Goal: Task Accomplishment & Management: Use online tool/utility

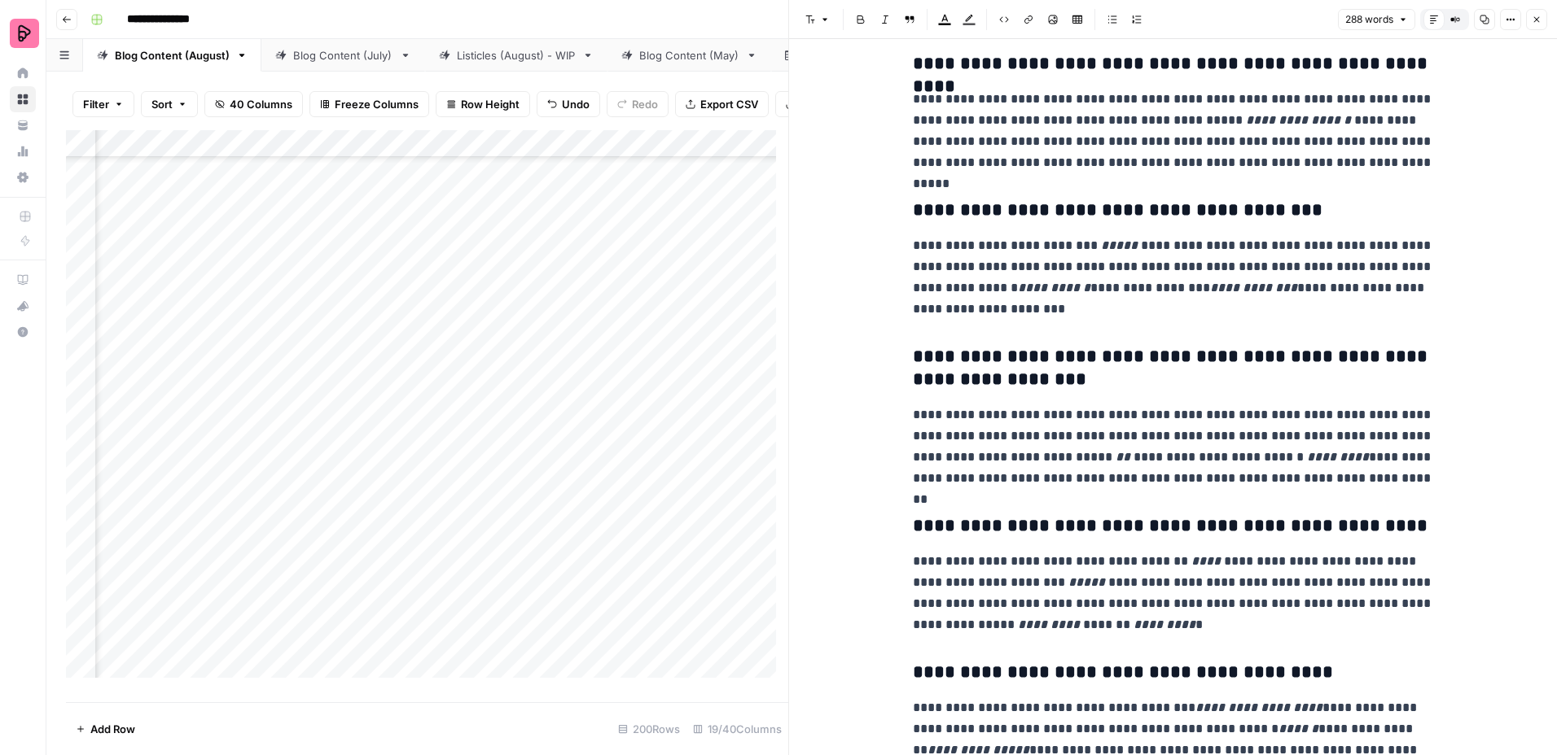
scroll to position [163, 0]
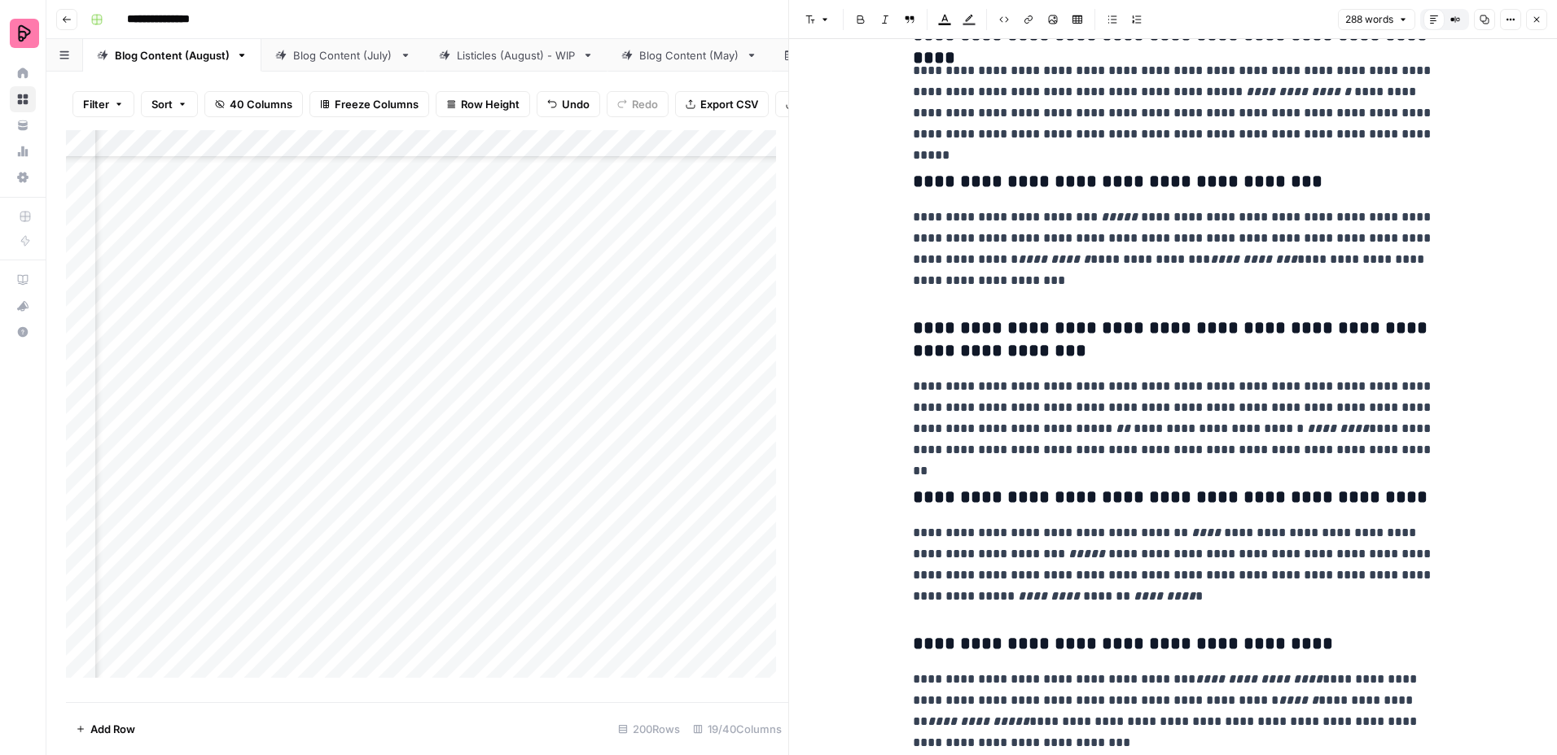
click at [1538, 24] on icon "button" at bounding box center [1536, 20] width 10 height 10
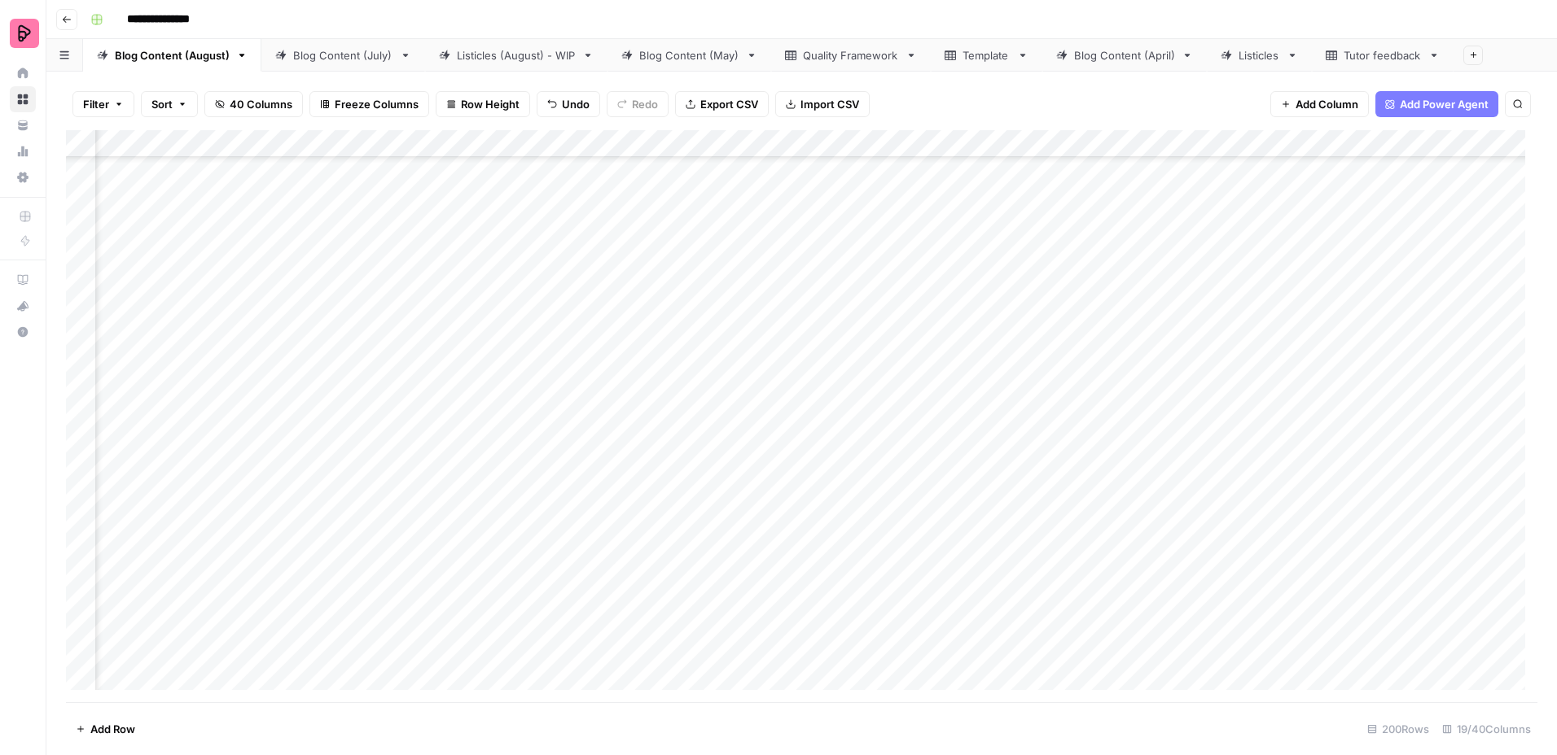
click at [285, 392] on div "Add Column" at bounding box center [801, 416] width 1471 height 572
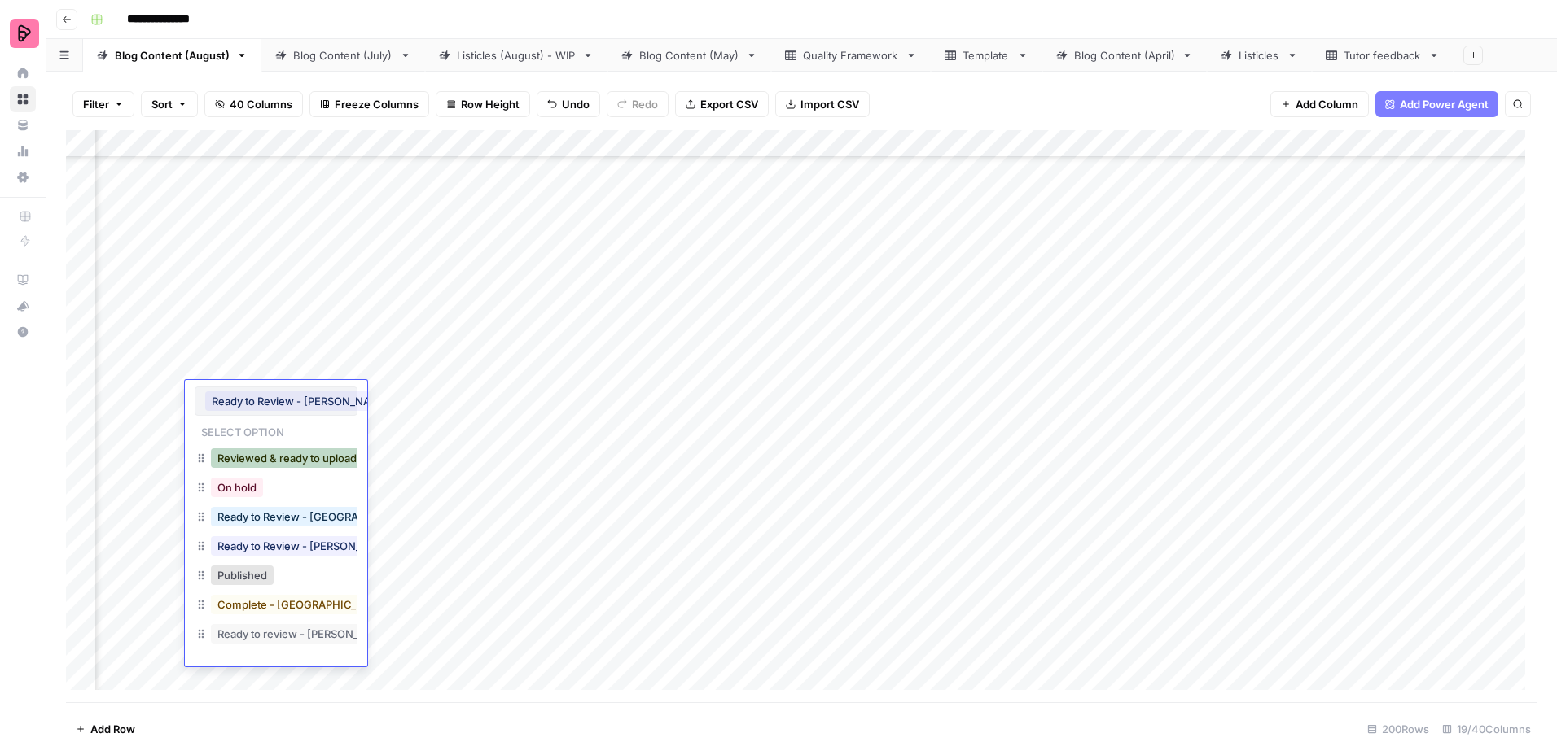
click at [293, 453] on button "Reviewed & ready to upload" at bounding box center [287, 459] width 152 height 20
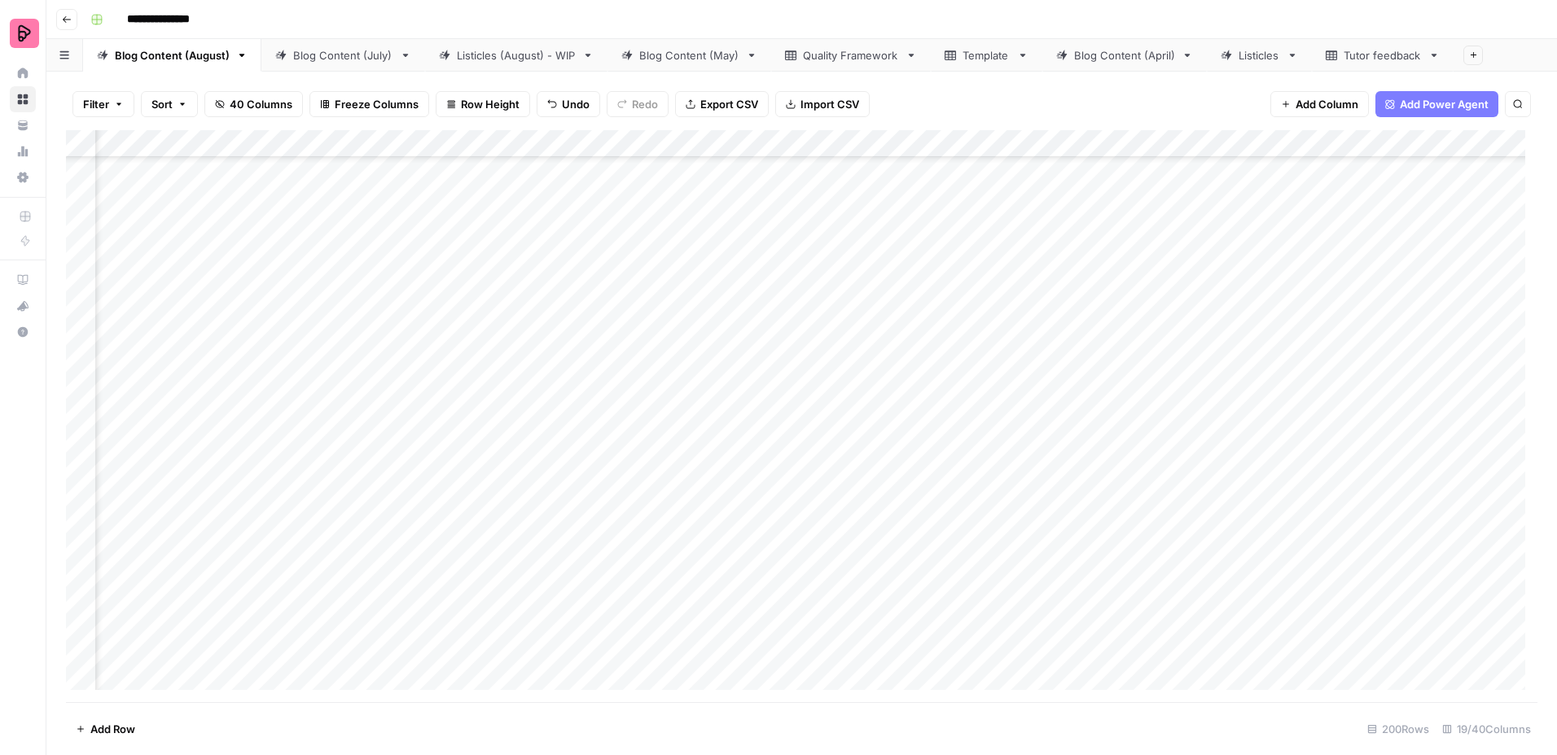
click at [438, 409] on div "Add Column" at bounding box center [801, 416] width 1471 height 572
click at [414, 446] on div "Add Column" at bounding box center [801, 416] width 1471 height 572
type input "**********"
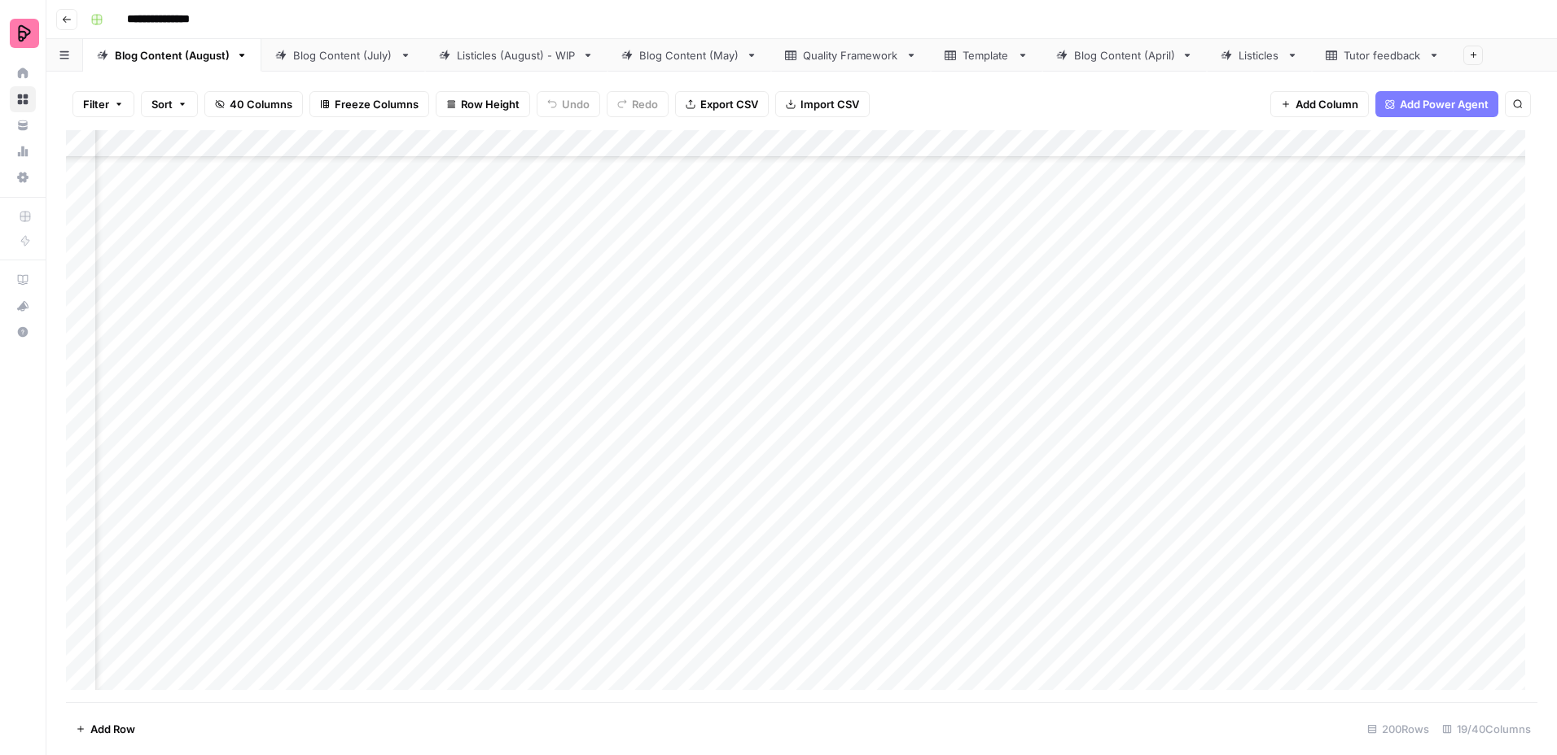
scroll to position [733, 658]
click at [559, 454] on div "Add Column" at bounding box center [801, 416] width 1471 height 572
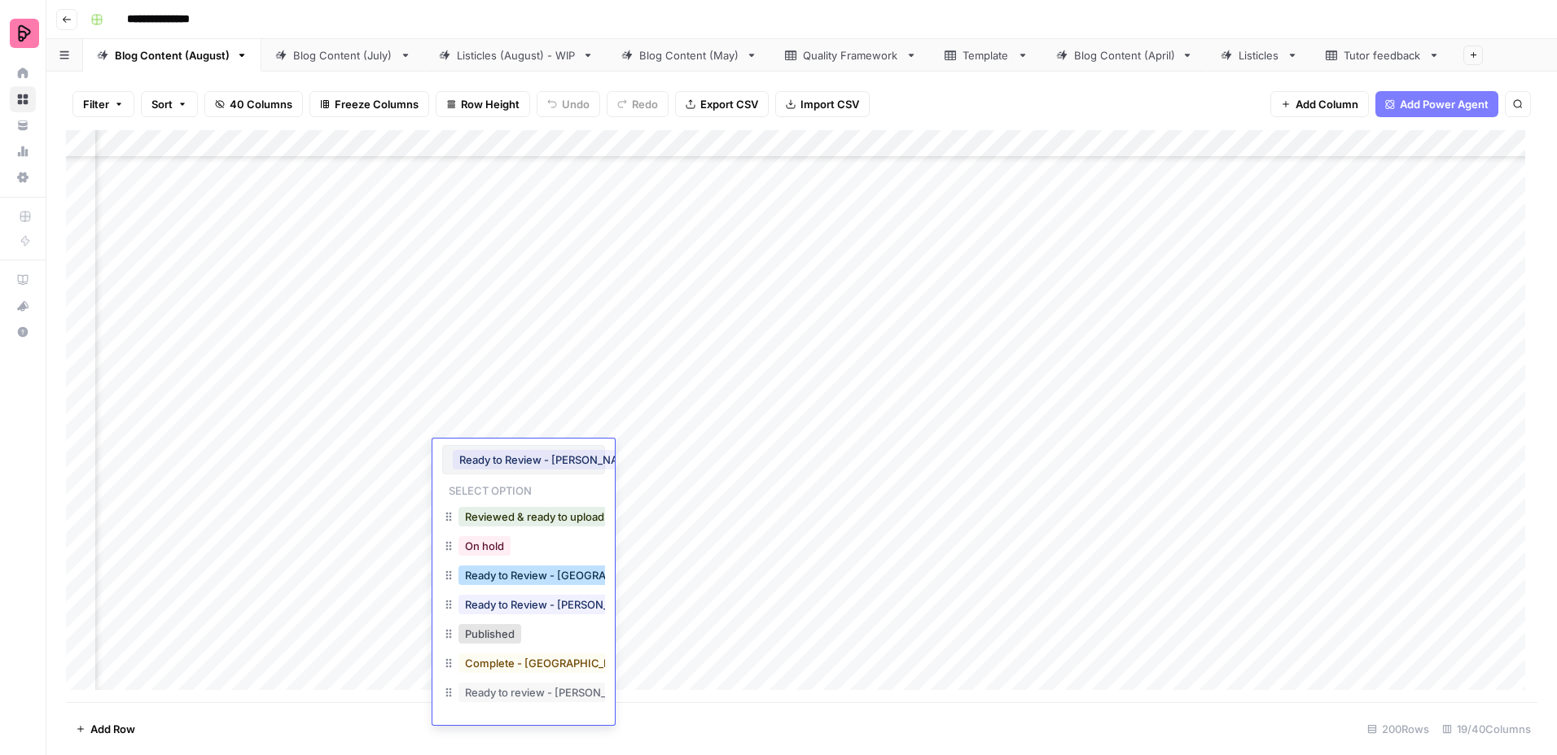
click at [554, 579] on button "Ready to Review - [GEOGRAPHIC_DATA]" at bounding box center [565, 576] width 215 height 20
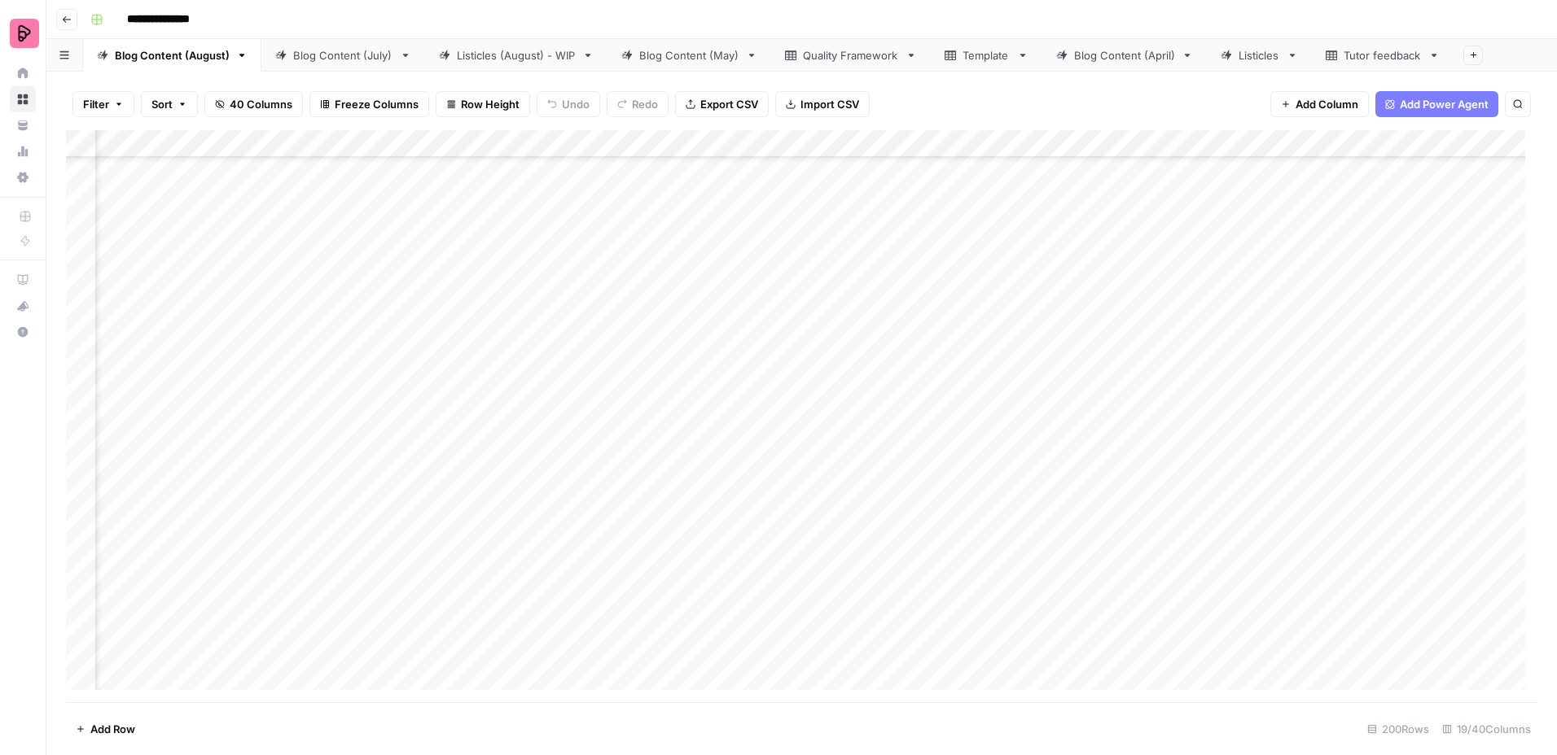
click at [550, 504] on div "Add Column" at bounding box center [801, 416] width 1471 height 572
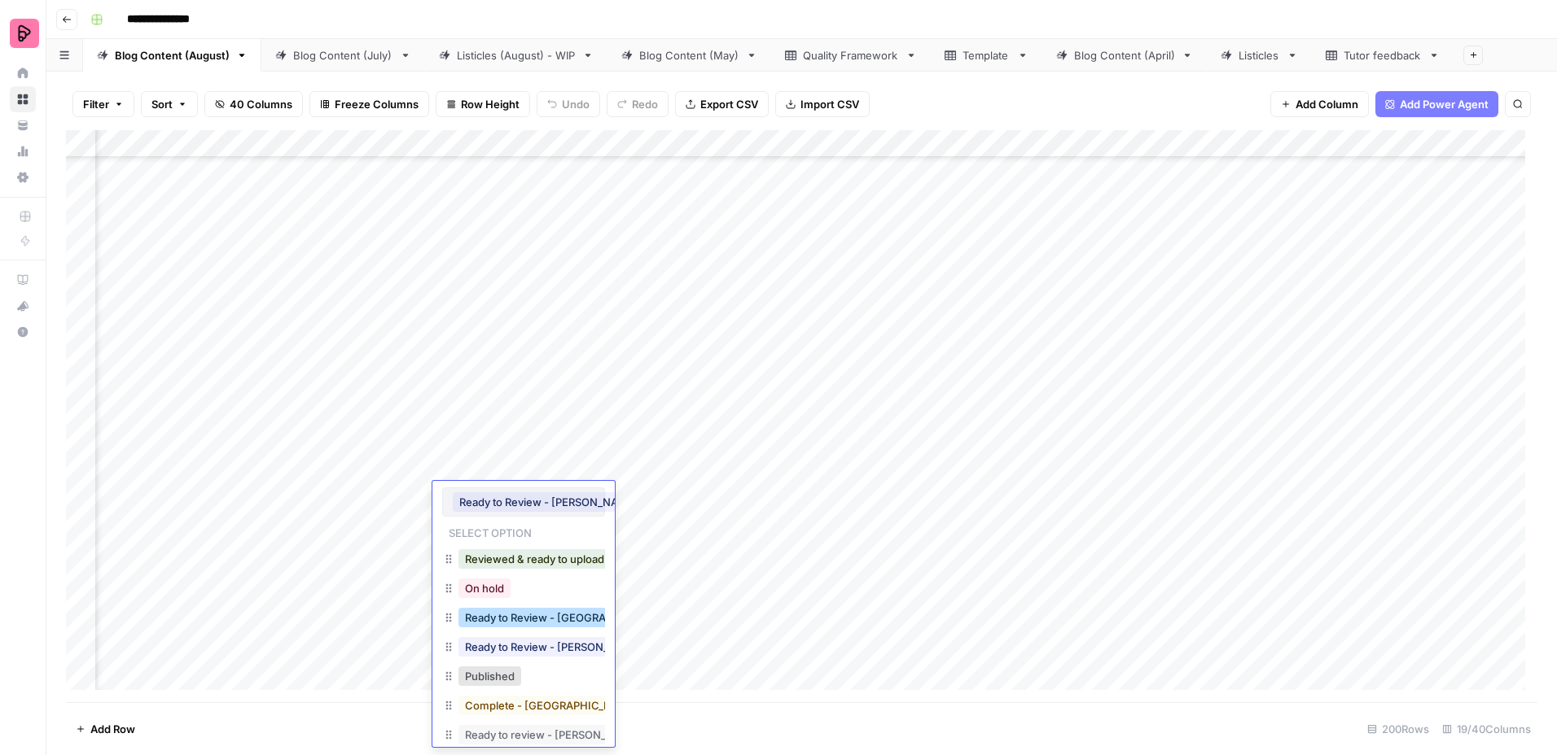
click at [567, 619] on button "Ready to Review - [GEOGRAPHIC_DATA]" at bounding box center [565, 618] width 215 height 20
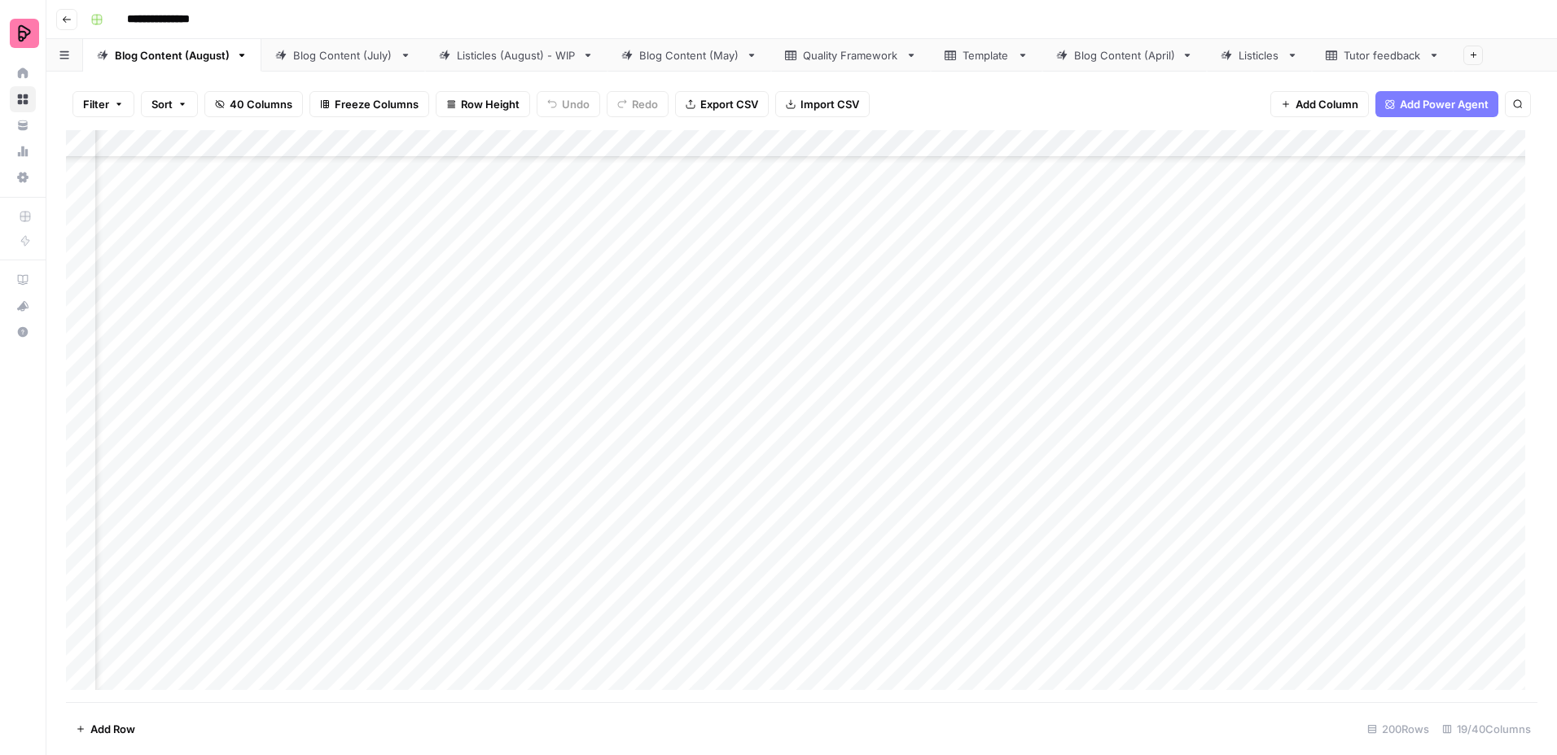
click at [655, 497] on div "Add Column" at bounding box center [801, 416] width 1471 height 572
click at [532, 542] on div "Add Column" at bounding box center [801, 416] width 1471 height 572
click at [532, 543] on div "Add Column" at bounding box center [801, 416] width 1471 height 572
click at [635, 492] on div "Add Column" at bounding box center [801, 416] width 1471 height 572
click at [519, 546] on div "Add Column" at bounding box center [801, 416] width 1471 height 572
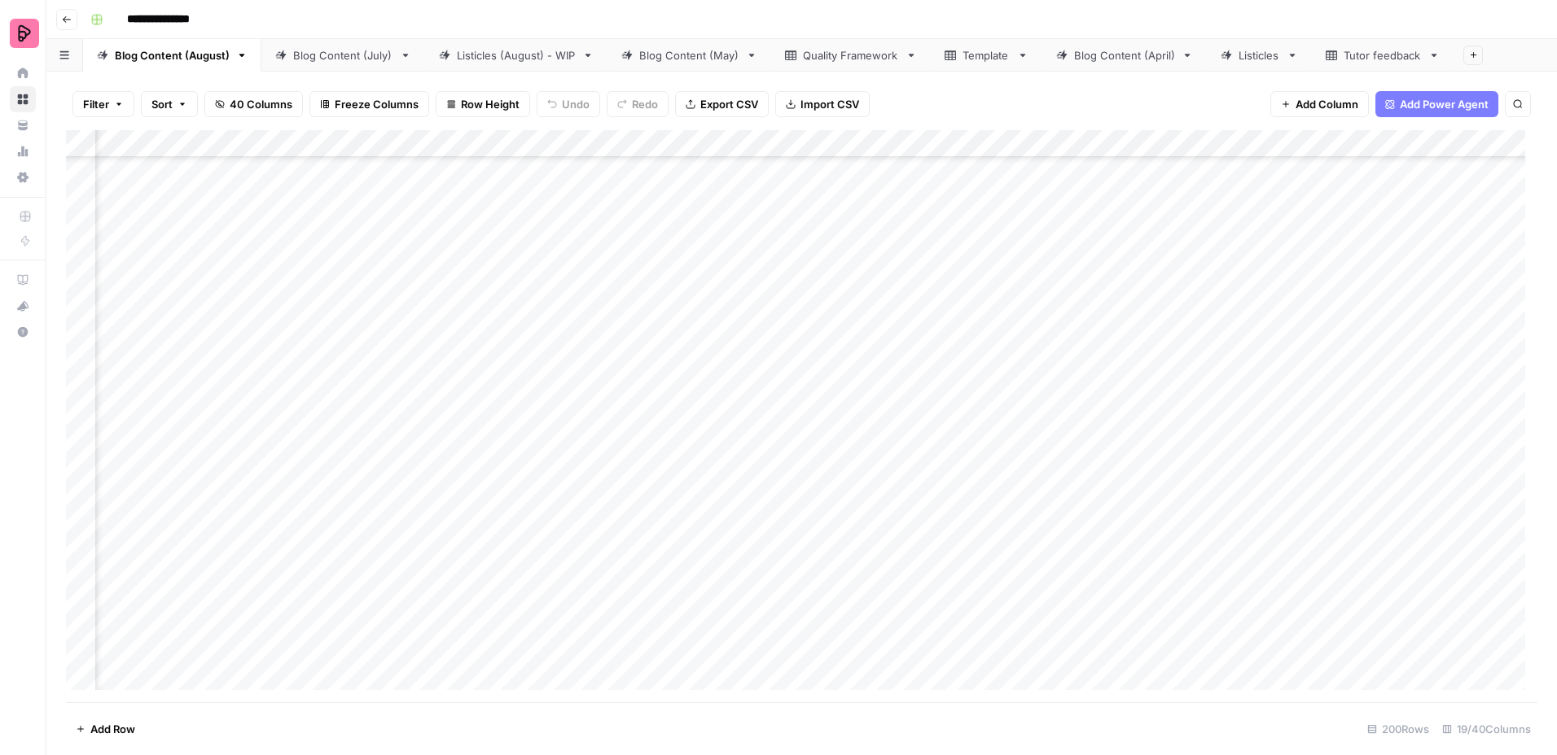
click at [519, 546] on div "Add Column" at bounding box center [801, 416] width 1471 height 572
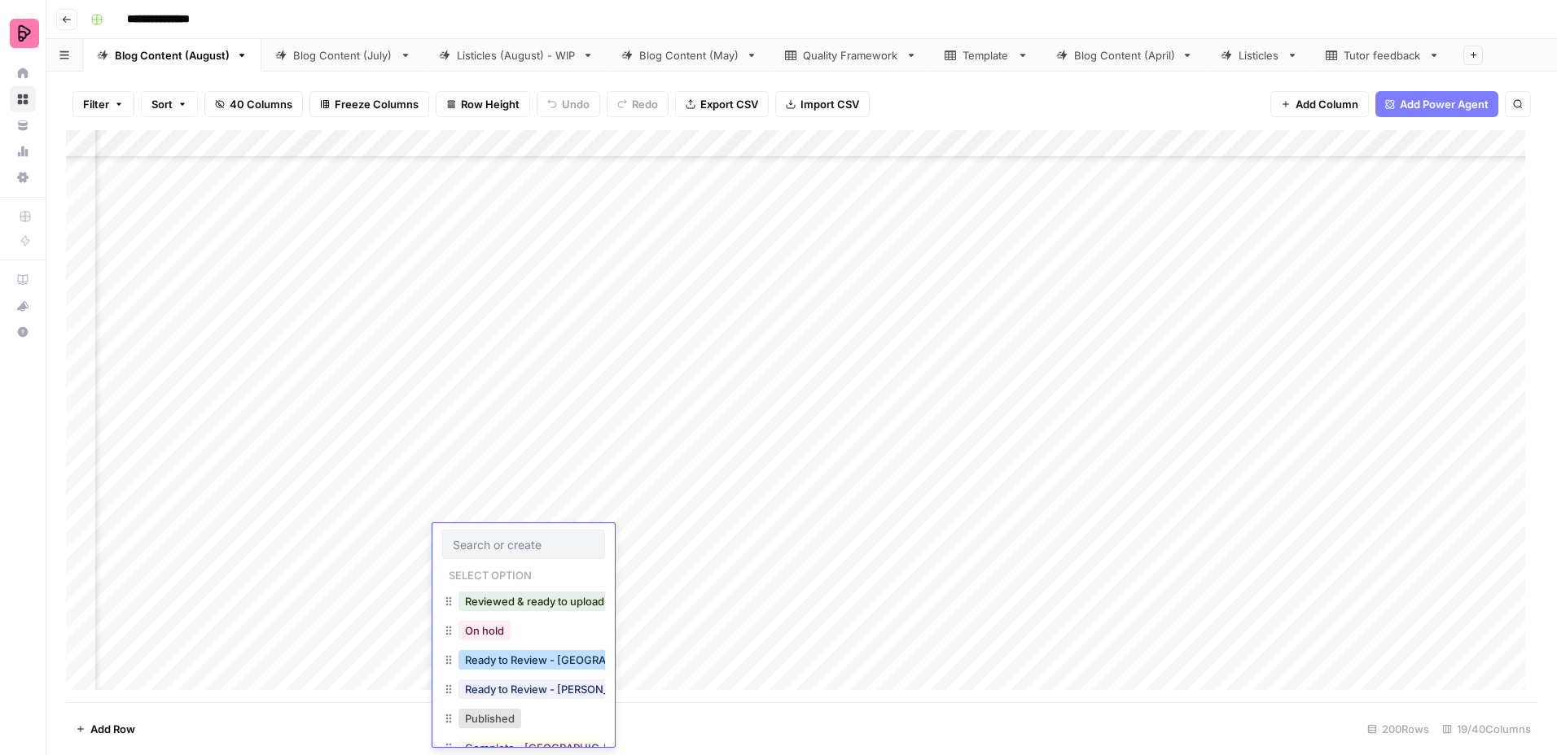
click at [550, 655] on button "Ready to Review - [GEOGRAPHIC_DATA]" at bounding box center [565, 660] width 215 height 20
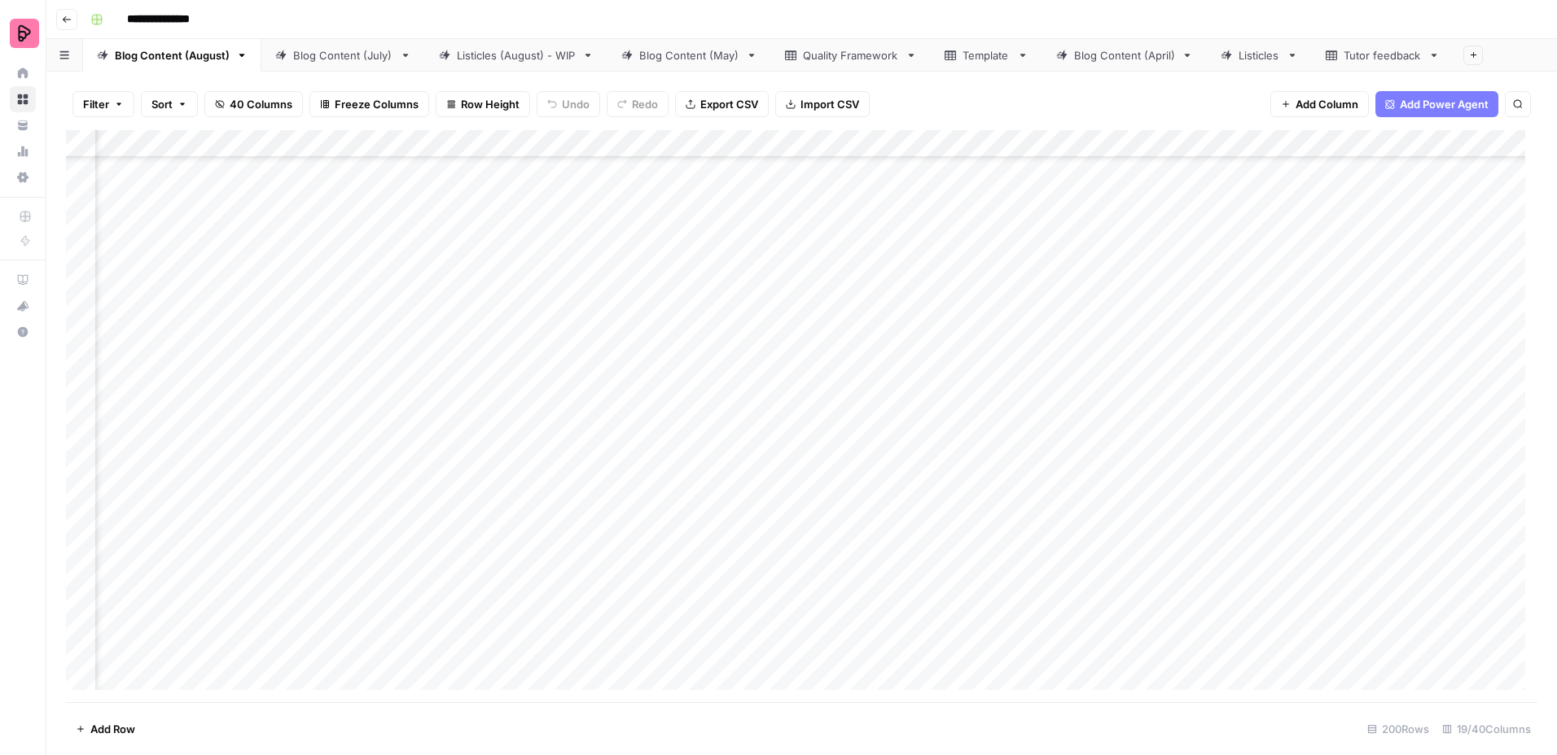
click at [523, 605] on div "Add Column" at bounding box center [801, 416] width 1471 height 572
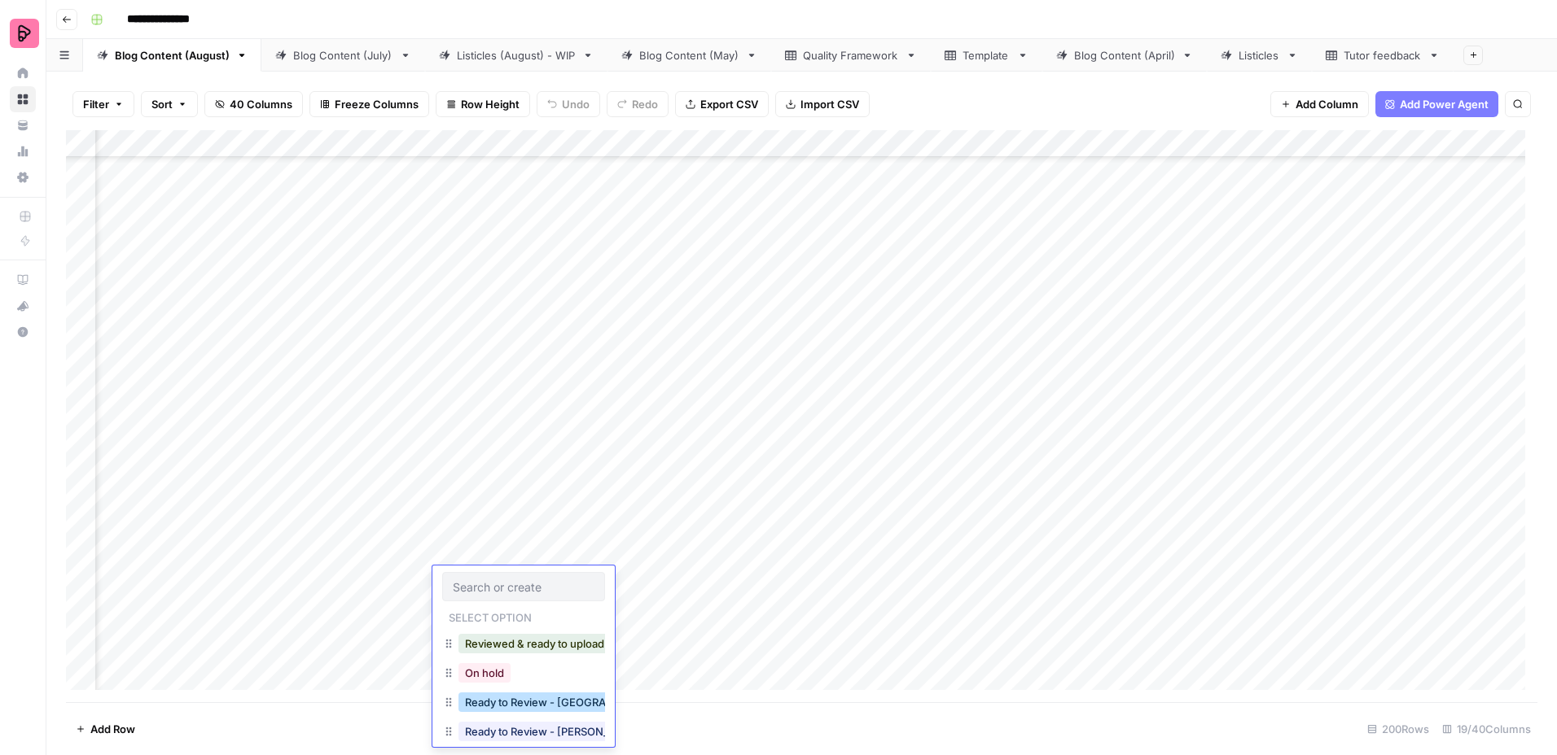
click at [554, 703] on button "Ready to Review - [GEOGRAPHIC_DATA]" at bounding box center [565, 703] width 215 height 20
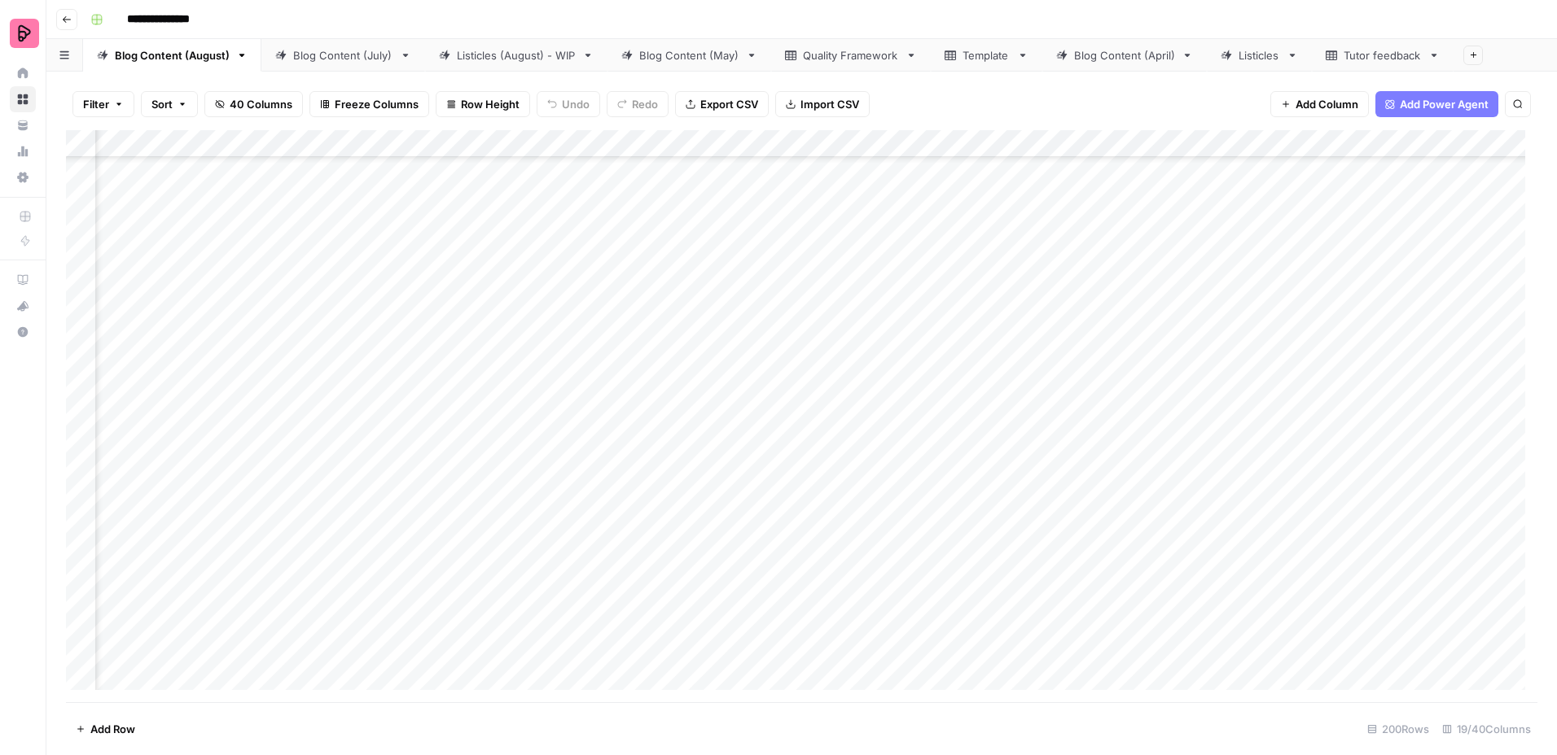
click at [676, 573] on div "Add Column" at bounding box center [801, 416] width 1471 height 572
click at [557, 500] on div "Add Column" at bounding box center [801, 416] width 1471 height 572
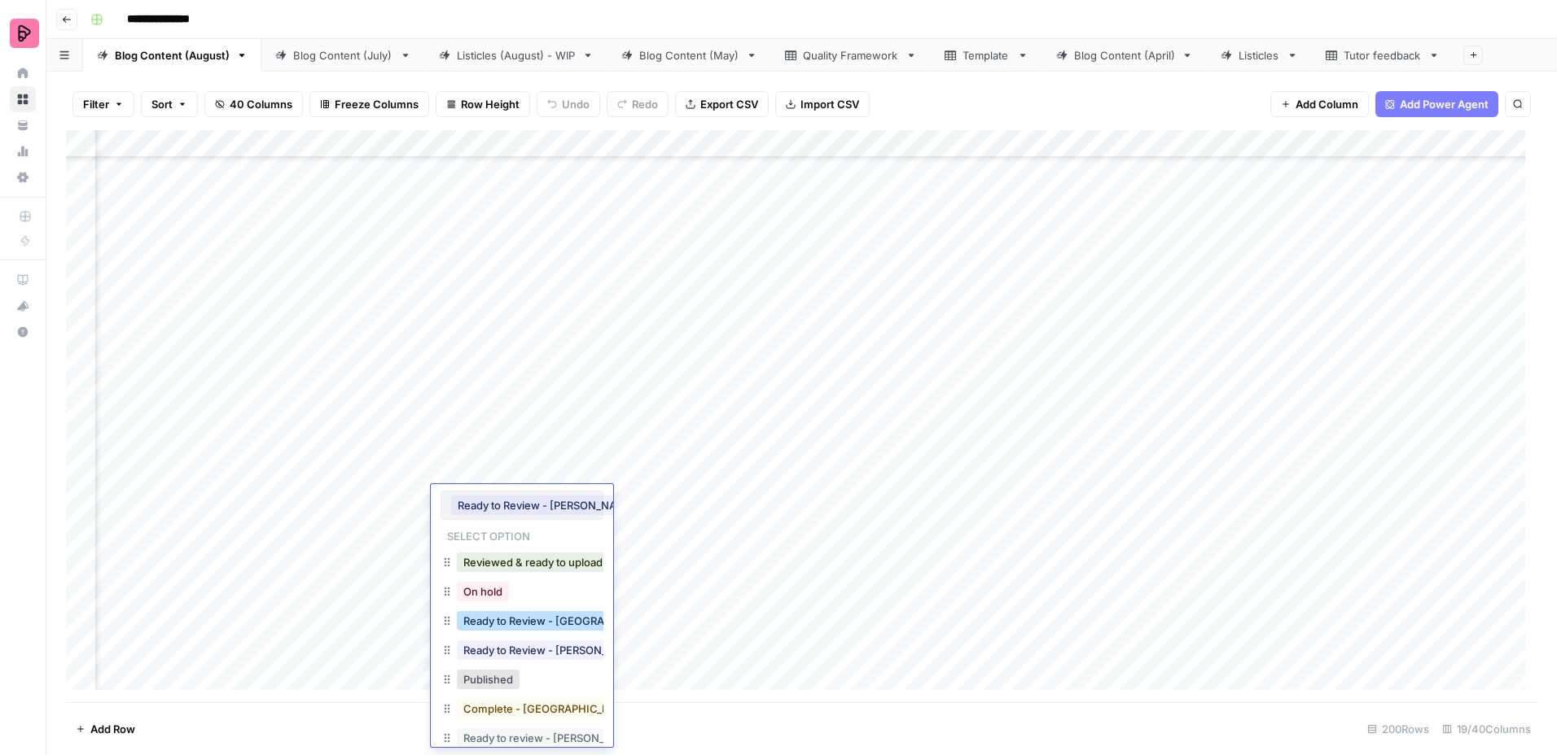
click at [539, 617] on button "Ready to Review - [GEOGRAPHIC_DATA]" at bounding box center [564, 621] width 215 height 20
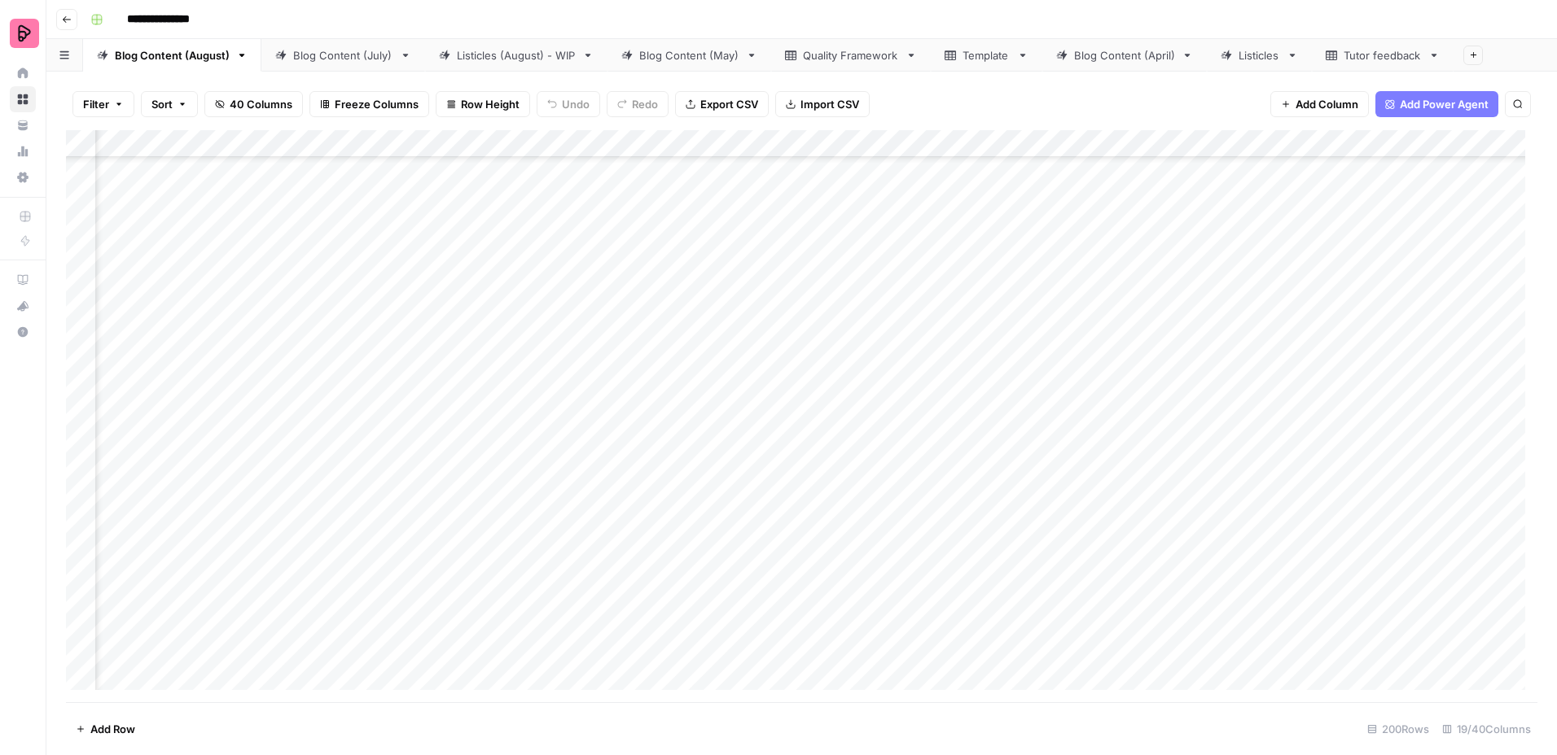
click at [641, 545] on div "Add Column" at bounding box center [801, 416] width 1471 height 572
click at [556, 657] on div "Add Column" at bounding box center [801, 416] width 1471 height 572
click at [676, 634] on div "Add Column" at bounding box center [801, 416] width 1471 height 572
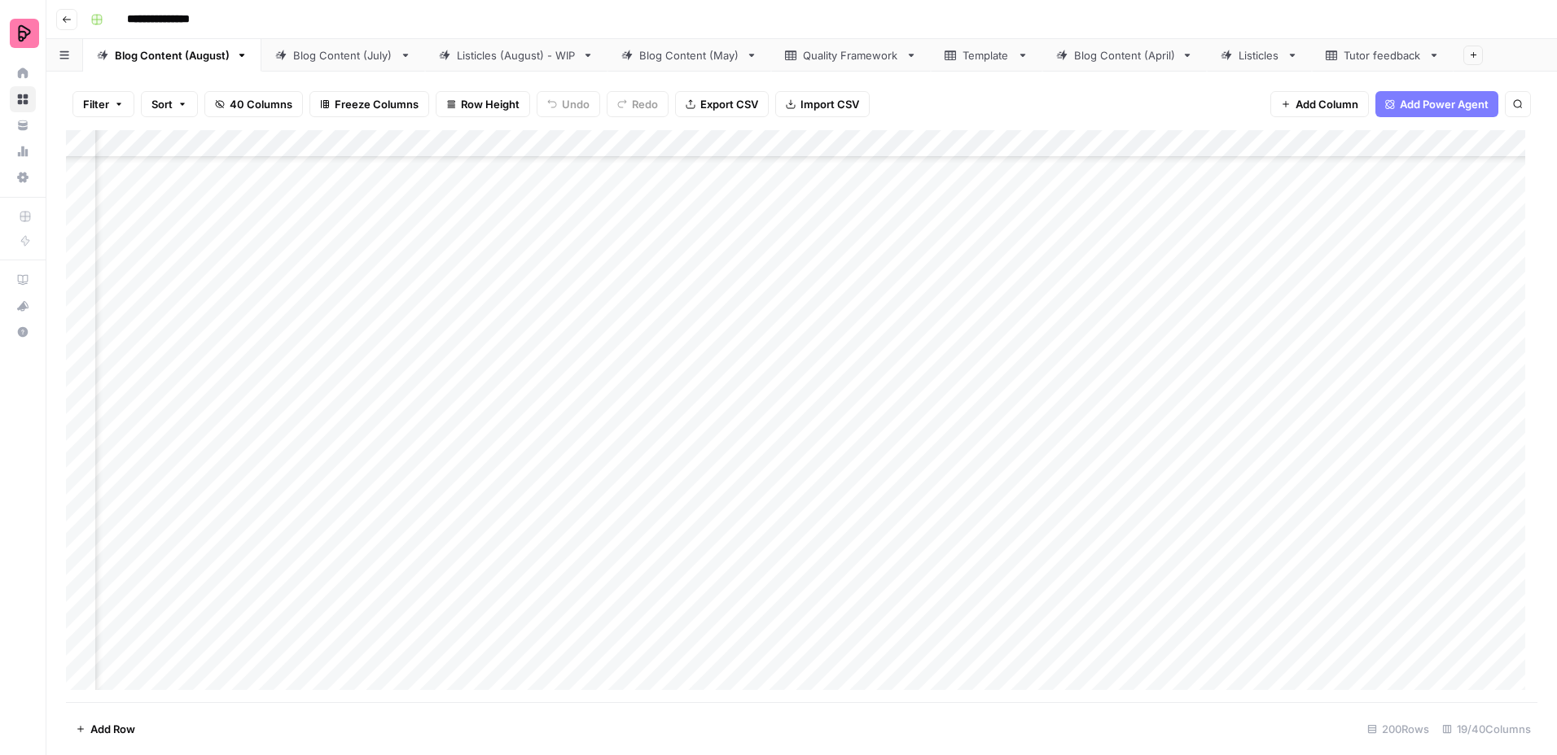
click at [339, 71] on link "Blog Content (July)" at bounding box center [343, 55] width 164 height 33
click at [197, 55] on div "Blog Content (August)" at bounding box center [172, 55] width 115 height 16
